Goal: Task Accomplishment & Management: Use online tool/utility

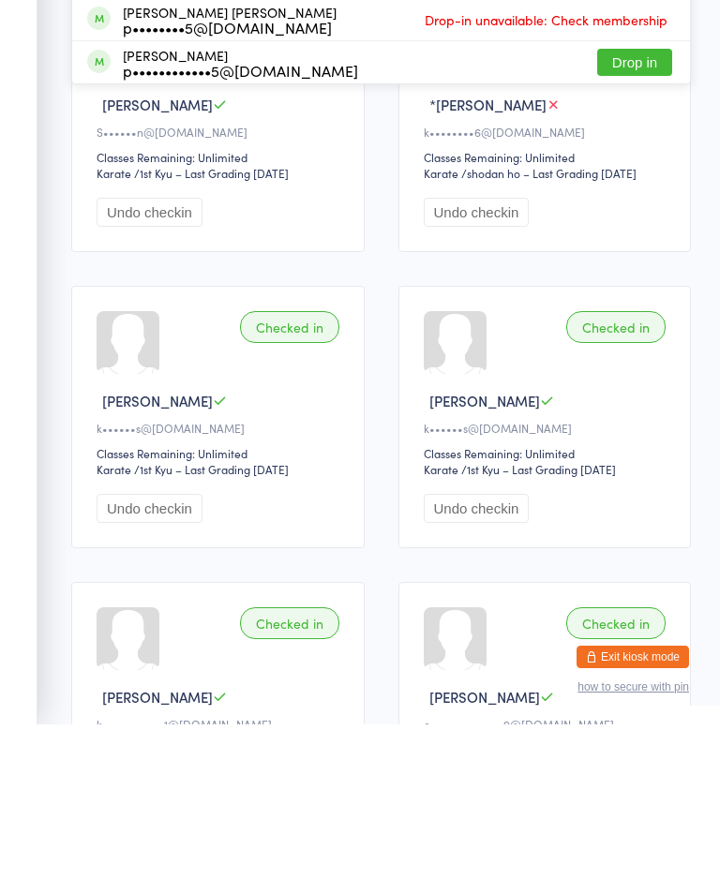
type input "Hun"
click at [621, 152] on button "Drop in" at bounding box center [634, 145] width 75 height 27
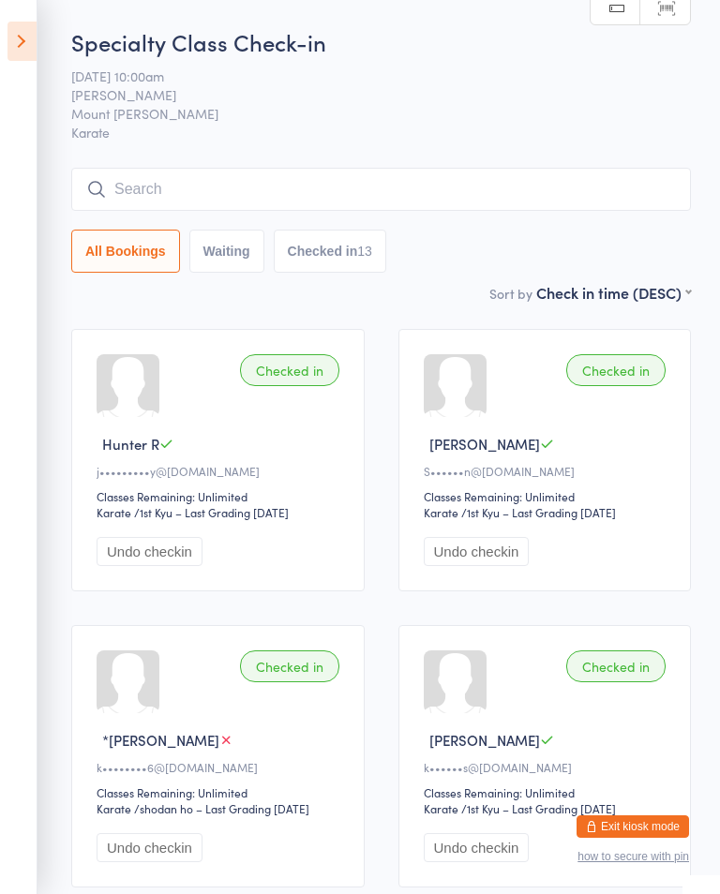
click at [17, 60] on icon at bounding box center [21, 41] width 29 height 39
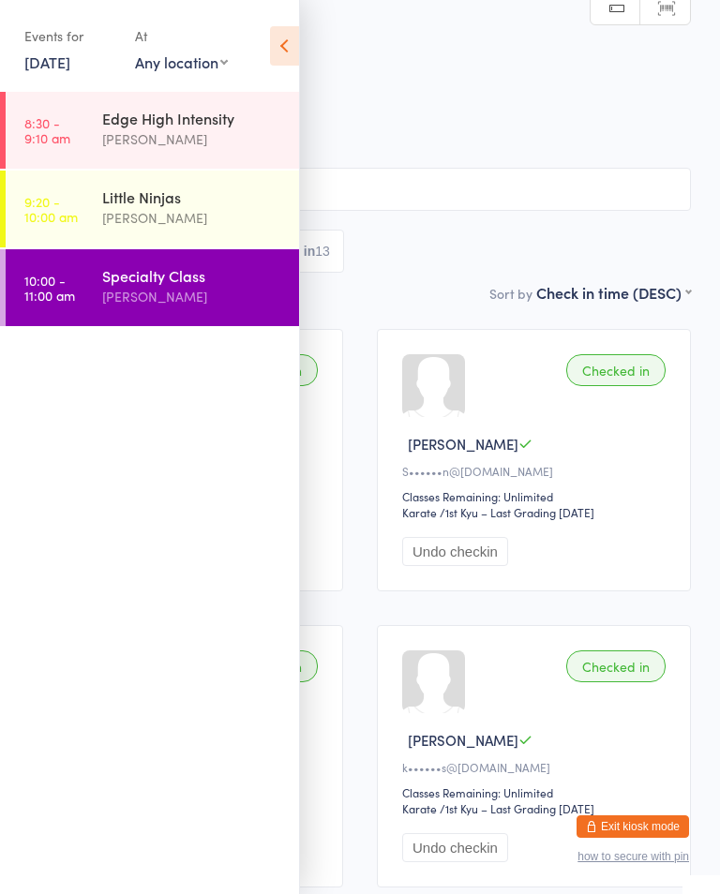
click at [216, 293] on div "[PERSON_NAME]" at bounding box center [192, 297] width 181 height 22
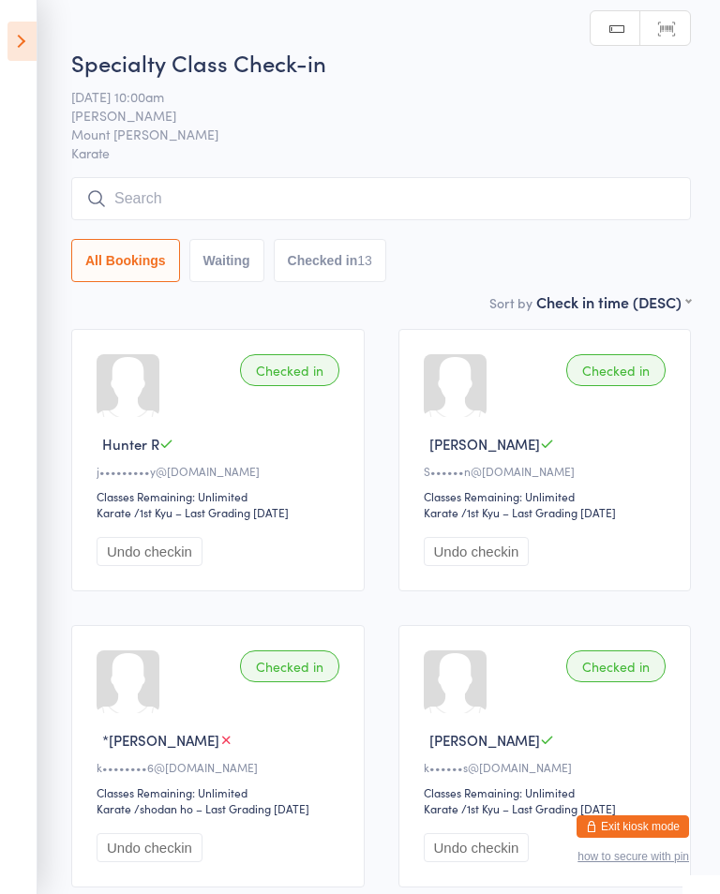
click at [299, 211] on input "search" at bounding box center [380, 198] width 619 height 43
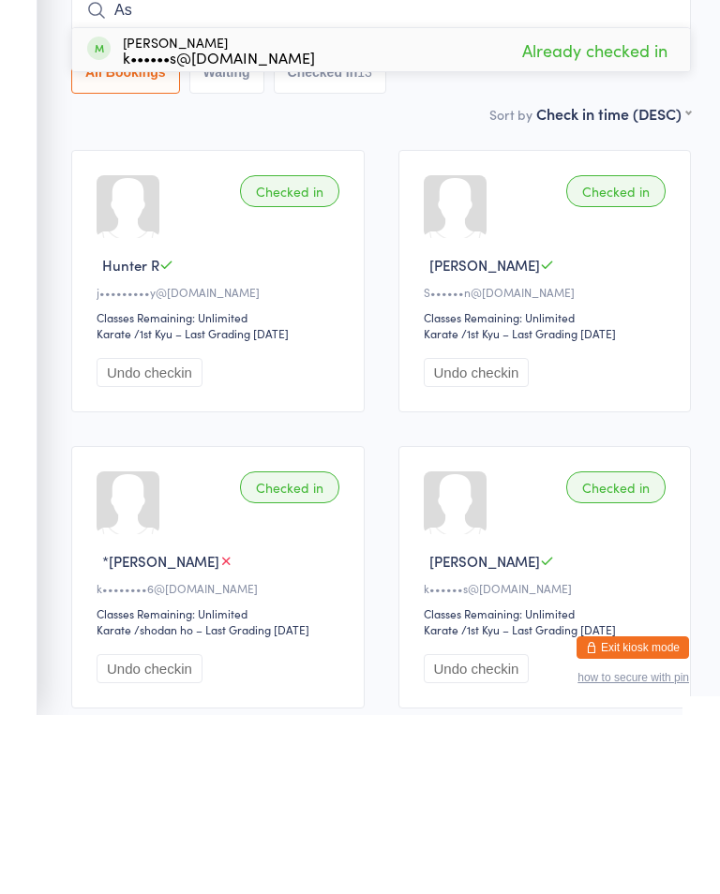
scroll to position [179, 0]
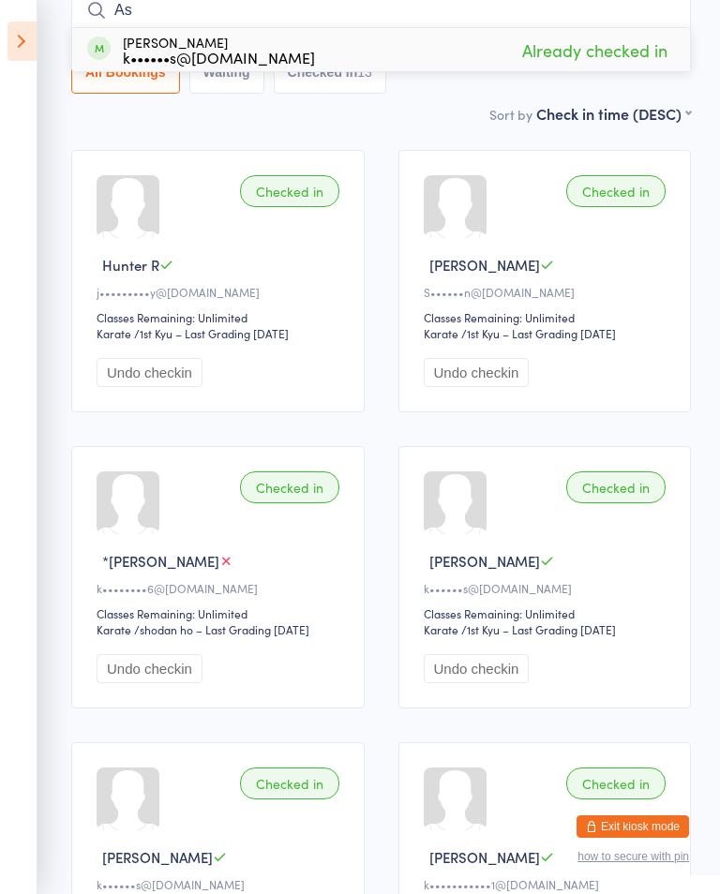
click at [453, 8] on input "As" at bounding box center [380, 10] width 619 height 43
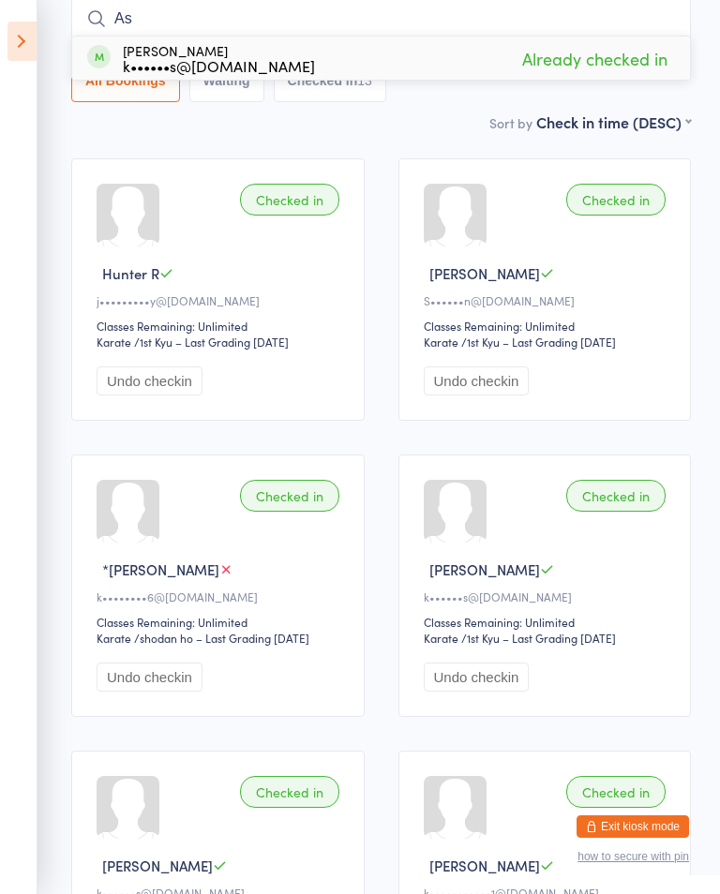
scroll to position [170, 0]
type input "A"
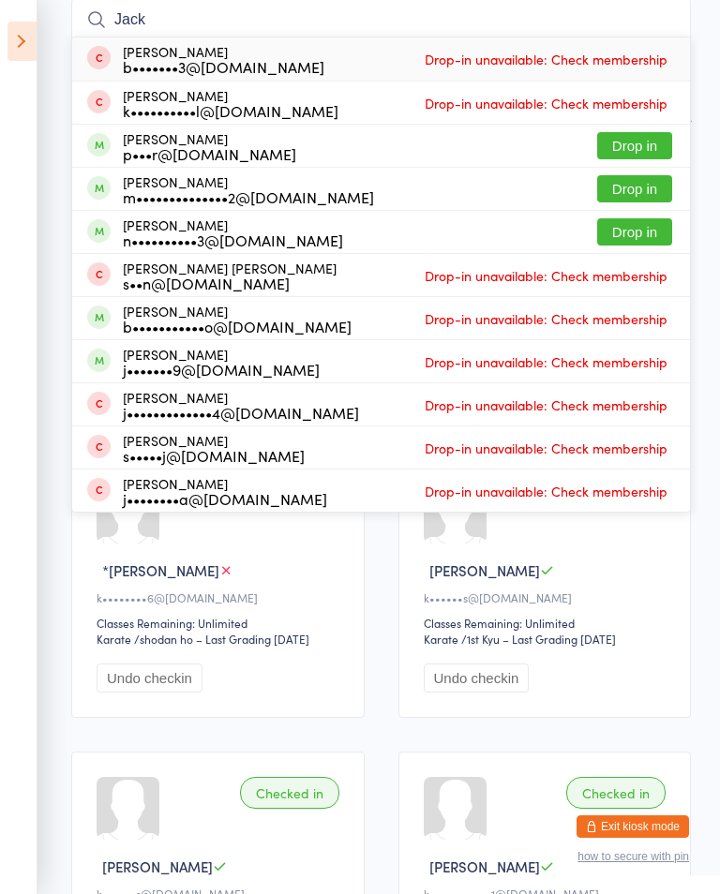
type input "Jack"
click at [651, 188] on button "Drop in" at bounding box center [634, 188] width 75 height 27
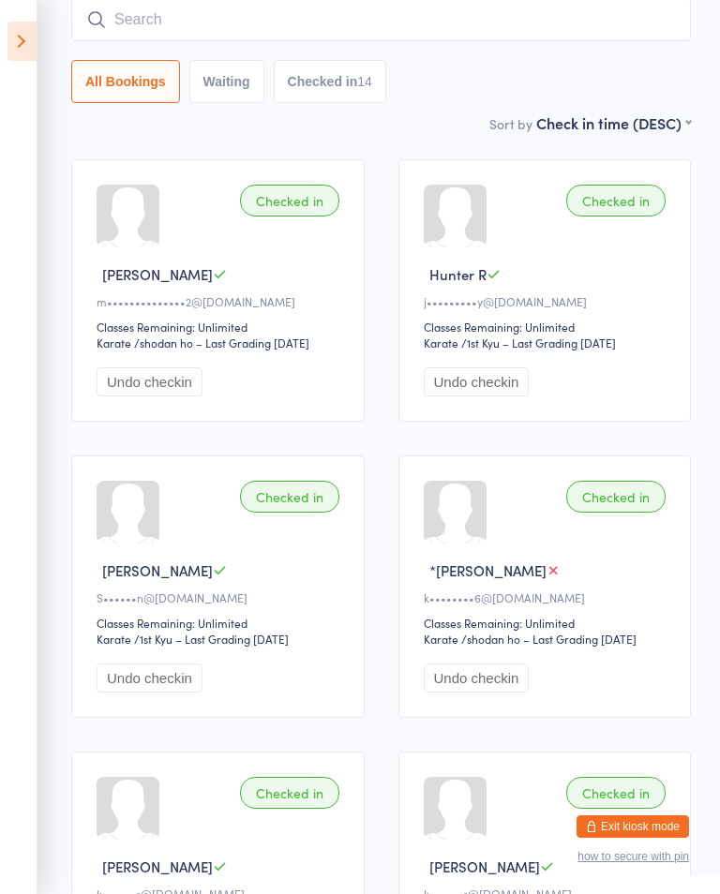
click at [578, 30] on input "search" at bounding box center [380, 19] width 619 height 43
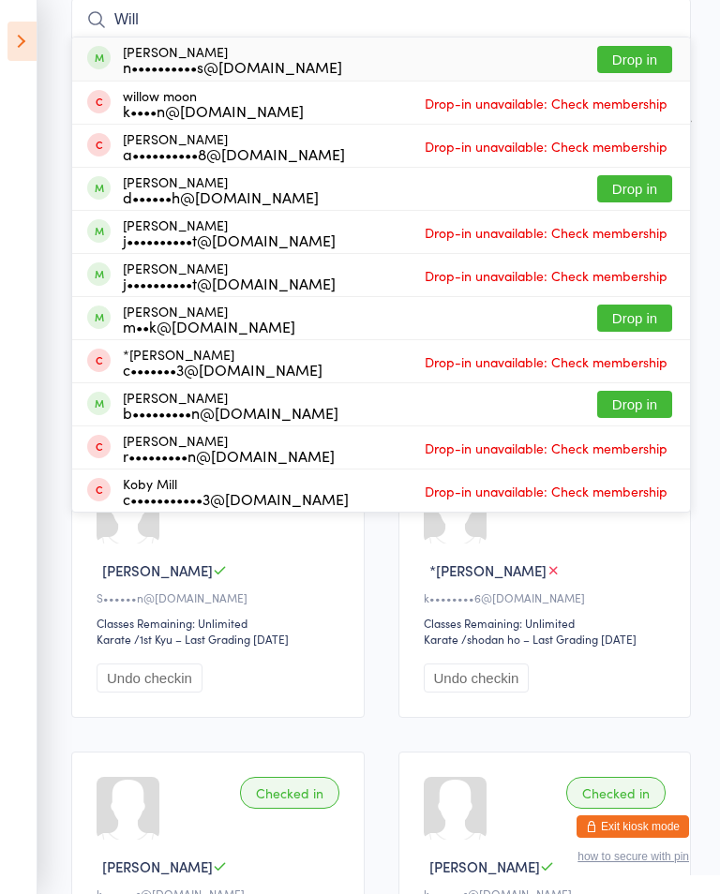
type input "Will"
click at [95, 54] on span at bounding box center [98, 57] width 23 height 23
